Goal: Task Accomplishment & Management: Manage account settings

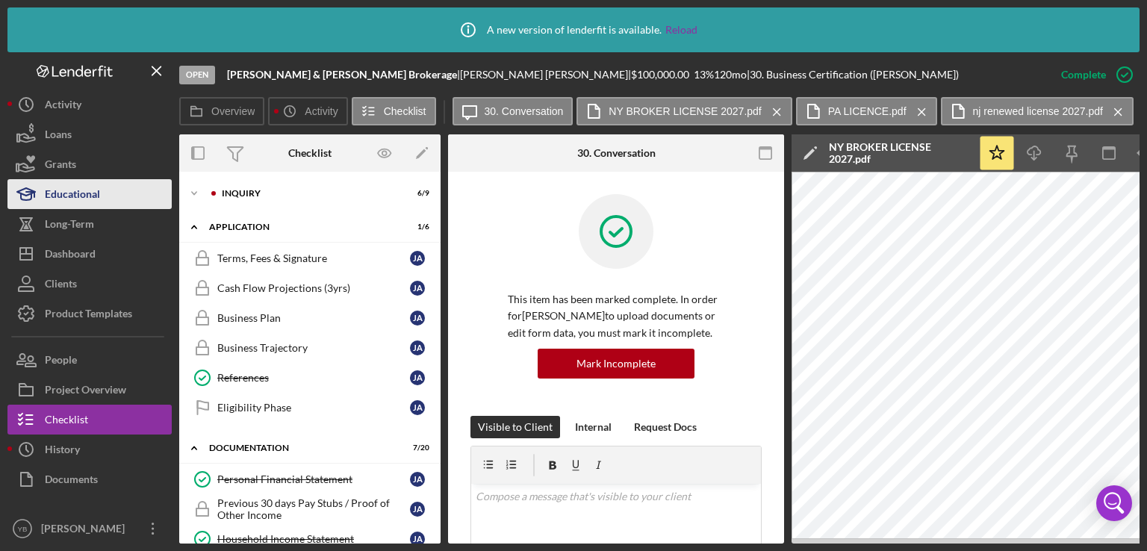
scroll to position [378, 0]
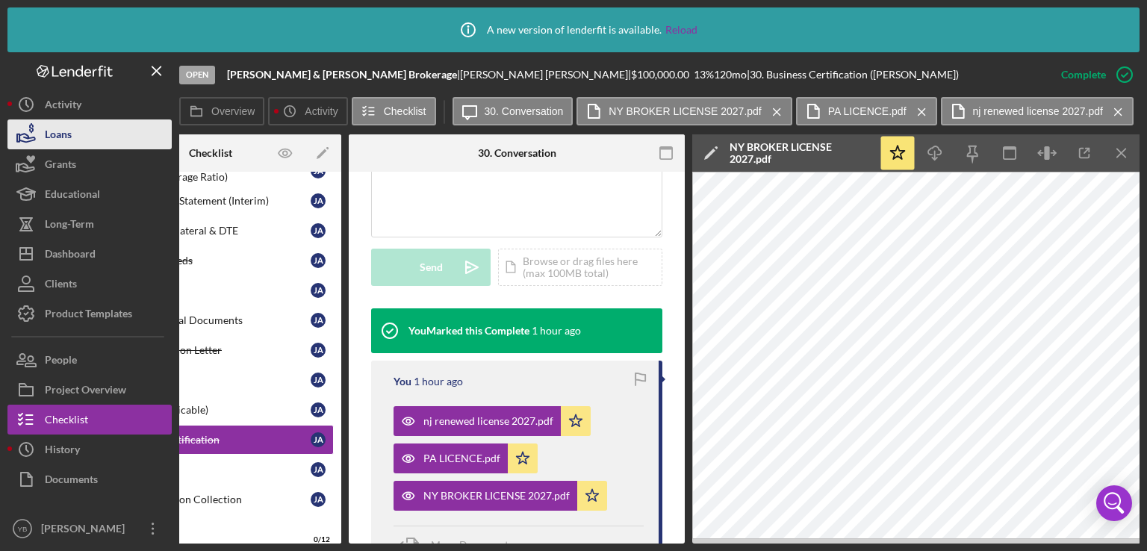
click at [78, 143] on button "Loans" at bounding box center [89, 134] width 164 height 30
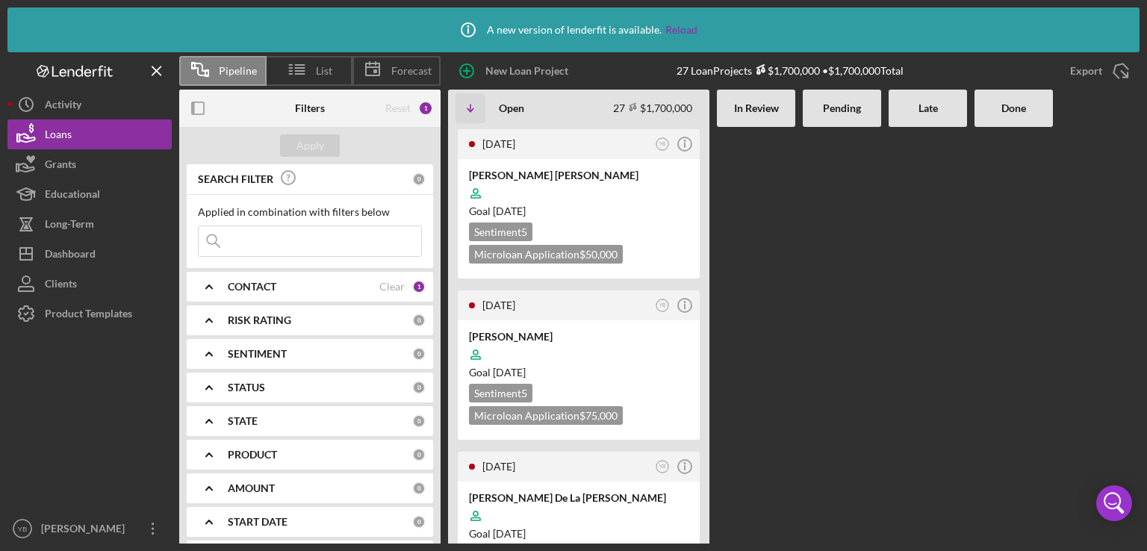
click at [792, 347] on Review at bounding box center [756, 335] width 78 height 417
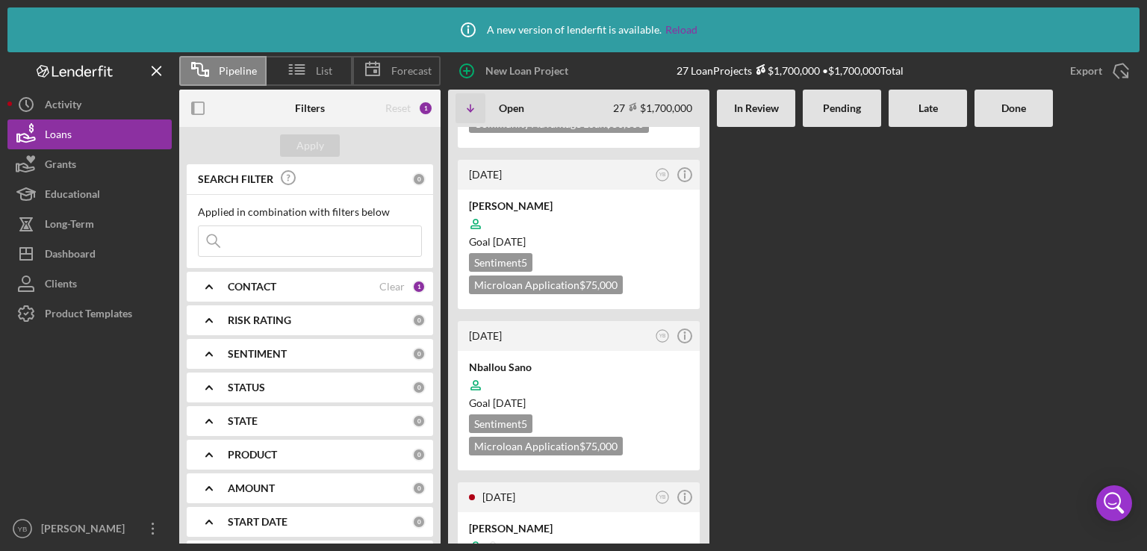
scroll to position [478, 0]
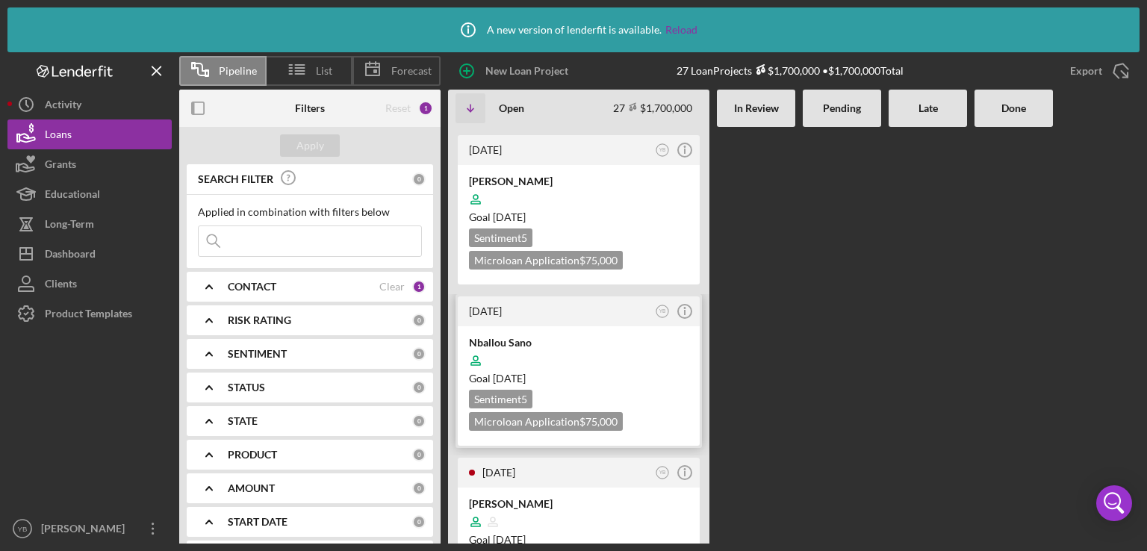
click at [590, 346] on div at bounding box center [579, 360] width 220 height 28
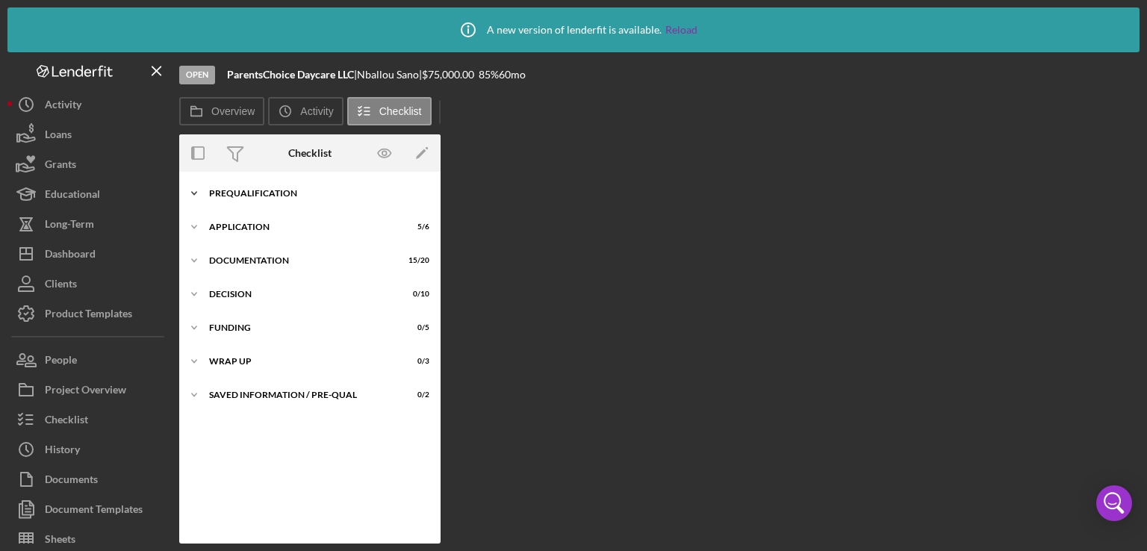
click at [279, 198] on div "Icon/Expander Prequalification 6 / 9" at bounding box center [309, 193] width 261 height 30
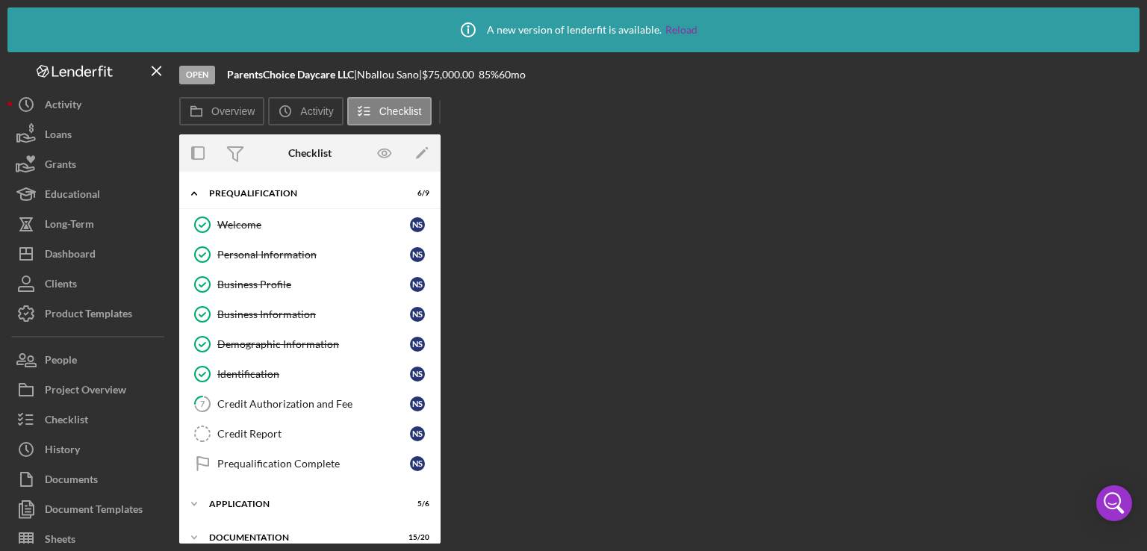
drag, startPoint x: 441, startPoint y: 213, endPoint x: 444, endPoint y: 380, distance: 167.3
click at [444, 380] on div "Overview Internal Workflow Stage Open Icon/Dropdown Arrow Archive (can unarchiv…" at bounding box center [659, 338] width 960 height 409
drag, startPoint x: 436, startPoint y: 408, endPoint x: 426, endPoint y: 526, distance: 118.4
click at [426, 526] on div "Icon/Expander Prequalification 6 / 9 Welcome Welcome N S Personal Information P…" at bounding box center [309, 433] width 261 height 509
click at [272, 501] on div "Application" at bounding box center [315, 504] width 213 height 9
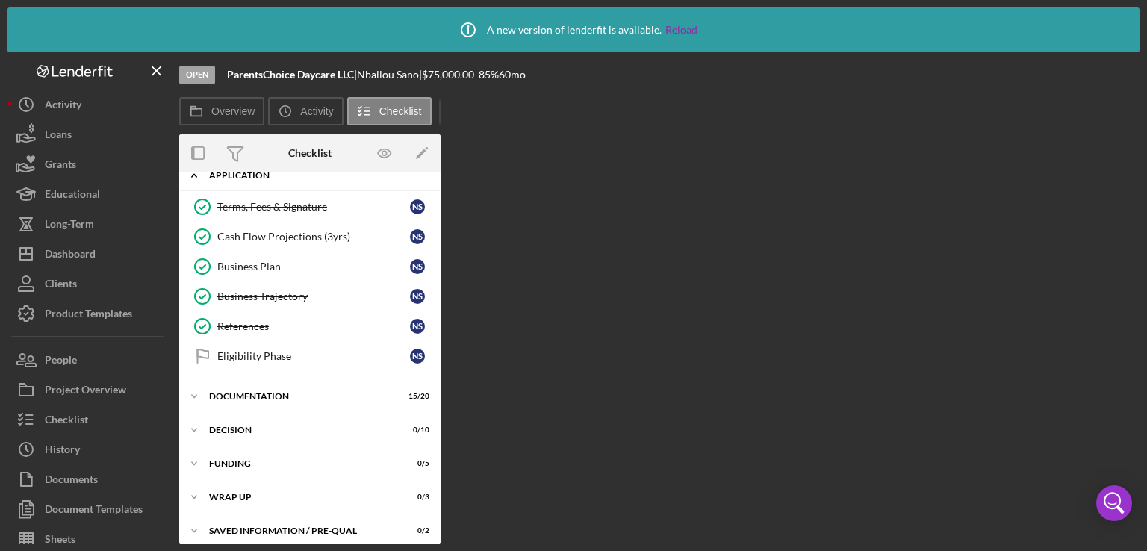
scroll to position [335, 0]
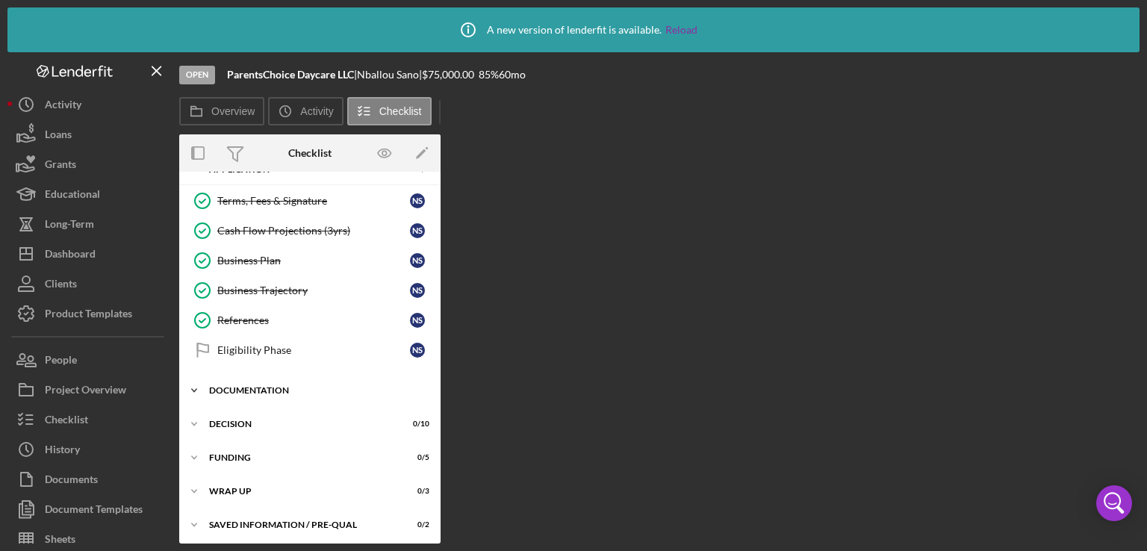
click at [245, 397] on div "Icon/Expander Documentation 15 / 20" at bounding box center [309, 391] width 261 height 30
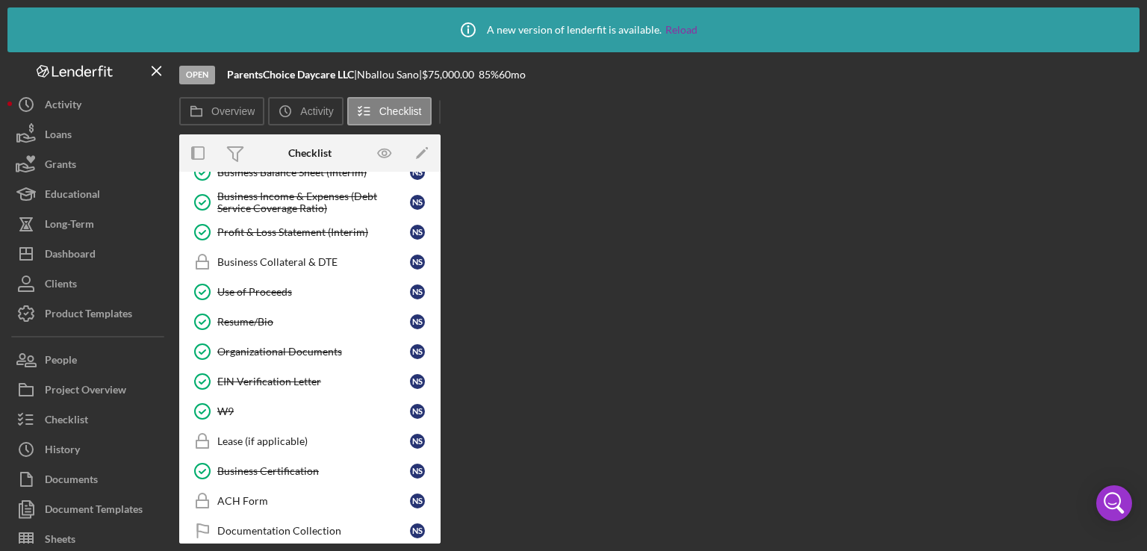
scroll to position [800, 0]
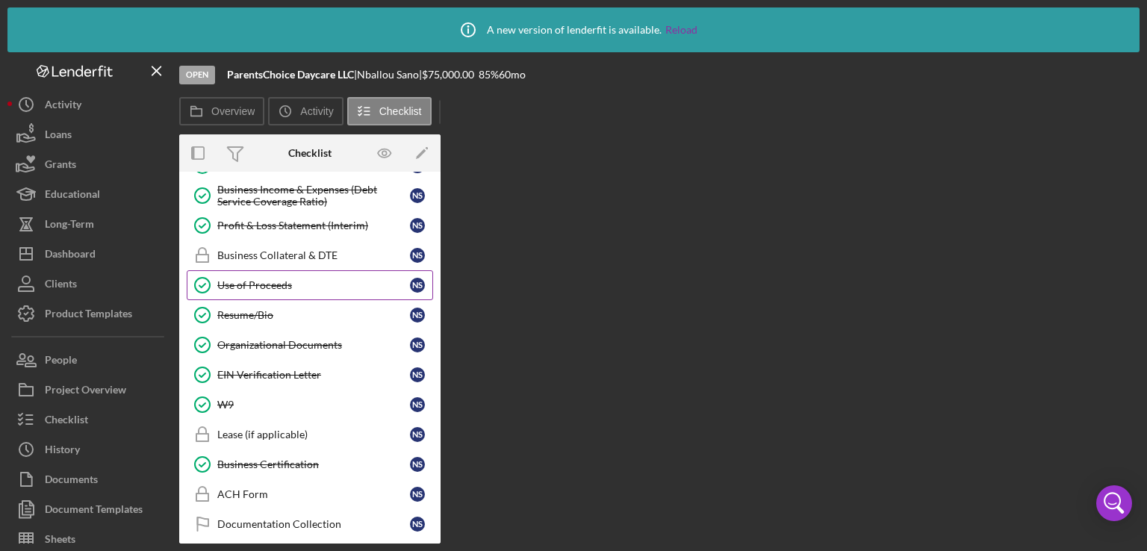
click at [257, 279] on div "Use of Proceeds" at bounding box center [313, 285] width 193 height 12
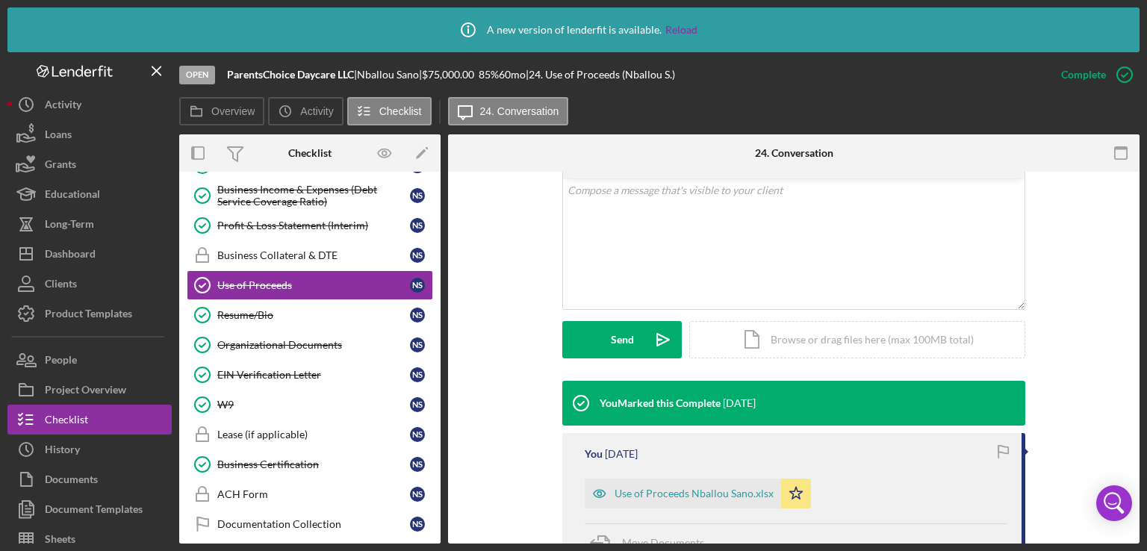
scroll to position [291, 0]
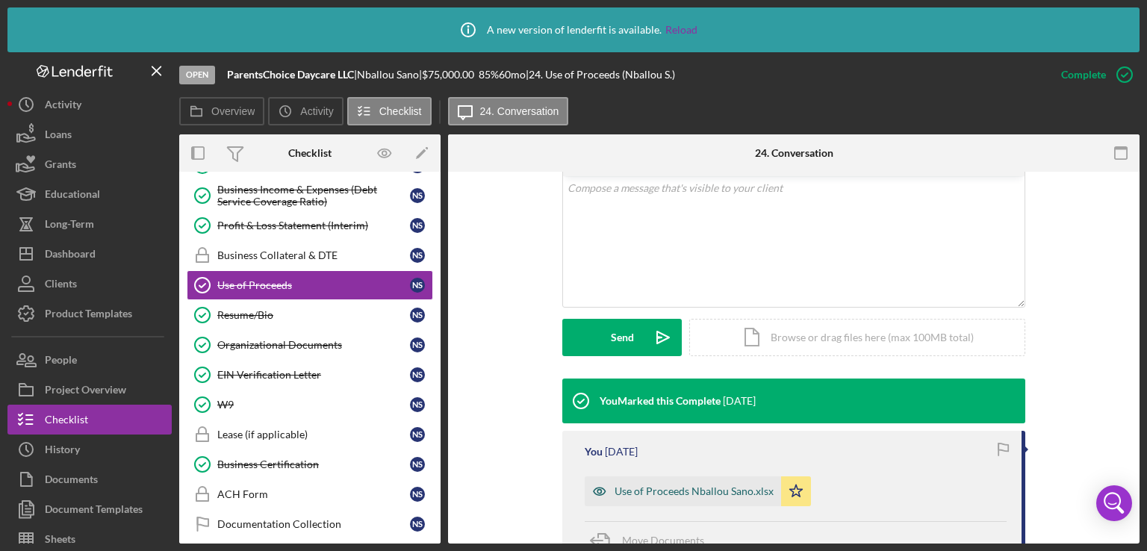
click at [718, 485] on div "Use of Proceeds Nballou Sano.xlsx" at bounding box center [694, 491] width 159 height 12
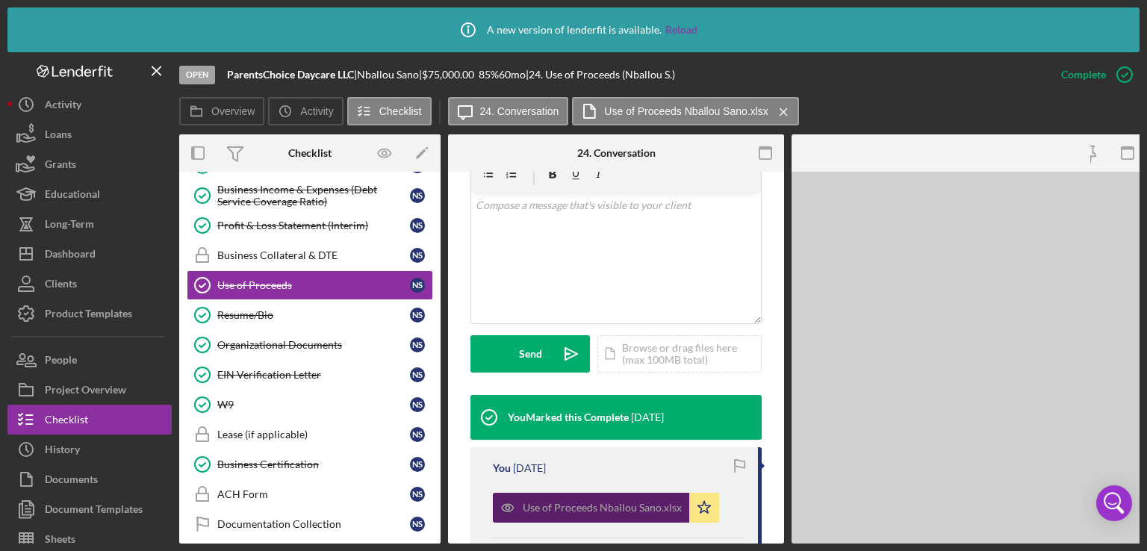
scroll to position [308, 0]
